Goal: Transaction & Acquisition: Purchase product/service

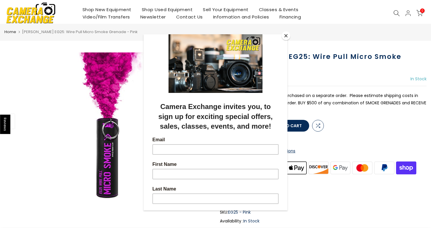
scroll to position [17, 0]
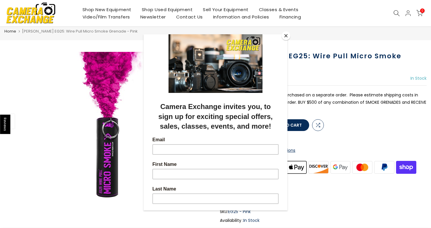
click at [285, 36] on button "Close" at bounding box center [285, 35] width 9 height 9
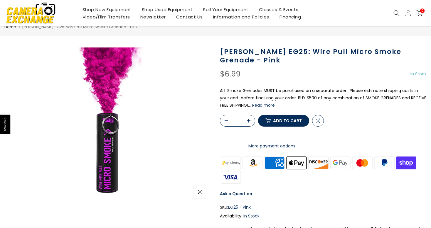
scroll to position [21, 0]
click at [262, 106] on button "Read more" at bounding box center [263, 104] width 23 height 5
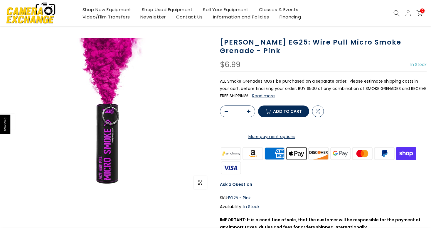
scroll to position [37, 0]
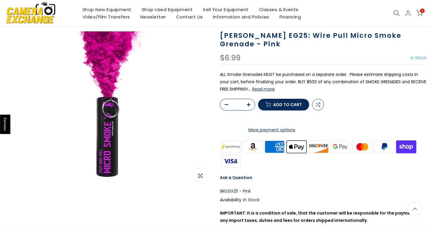
click at [248, 106] on icon "button" at bounding box center [249, 105] width 4 height 4
type input "*"
click at [248, 106] on icon "button" at bounding box center [249, 105] width 4 height 4
type input "*"
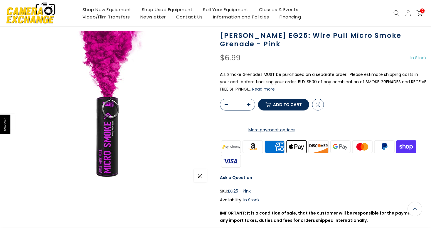
type input "*"
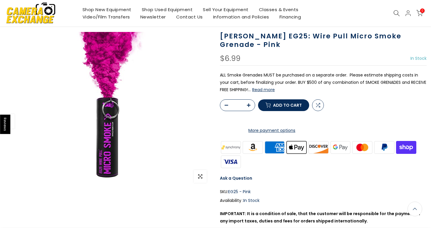
click at [271, 111] on button "Add to cart" at bounding box center [283, 105] width 51 height 12
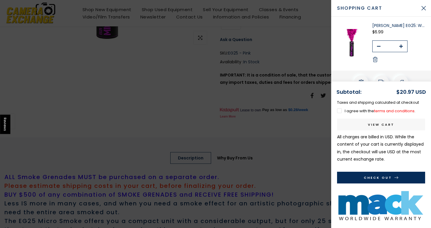
scroll to position [174, 0]
click at [337, 110] on label "I agree with the terms and conditions ." at bounding box center [376, 111] width 78 height 6
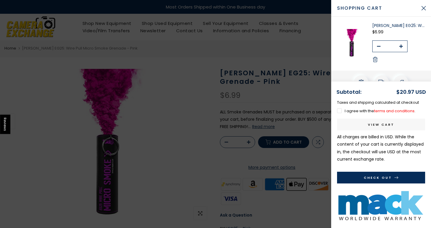
scroll to position [0, 0]
click at [379, 121] on link "View cart" at bounding box center [381, 125] width 88 height 12
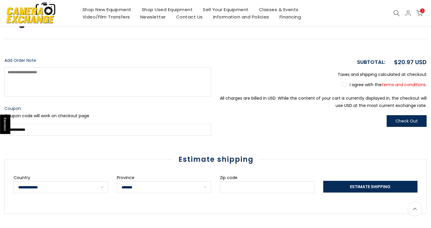
scroll to position [153, 0]
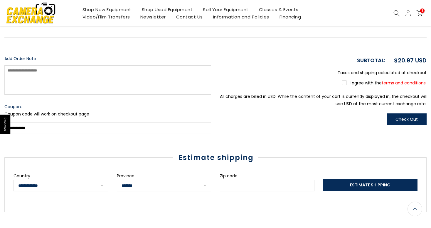
click at [344, 82] on label "I agree with the terms and conditions ." at bounding box center [384, 83] width 84 height 6
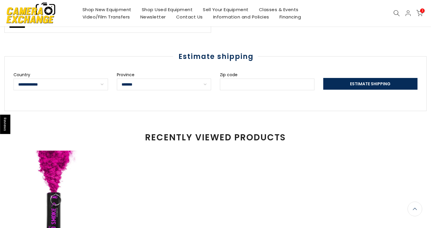
scroll to position [258, 0]
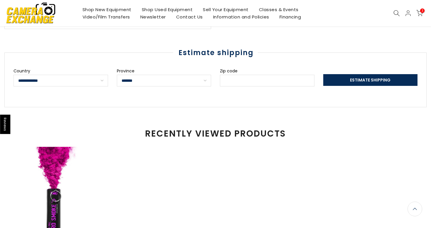
select select "**********"
type input "*****"
click at [367, 81] on span "Estimate Shipping" at bounding box center [370, 80] width 40 height 6
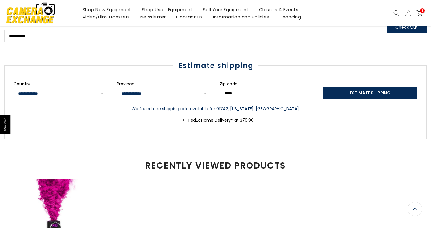
scroll to position [246, 0]
